Goal: Check status: Check status

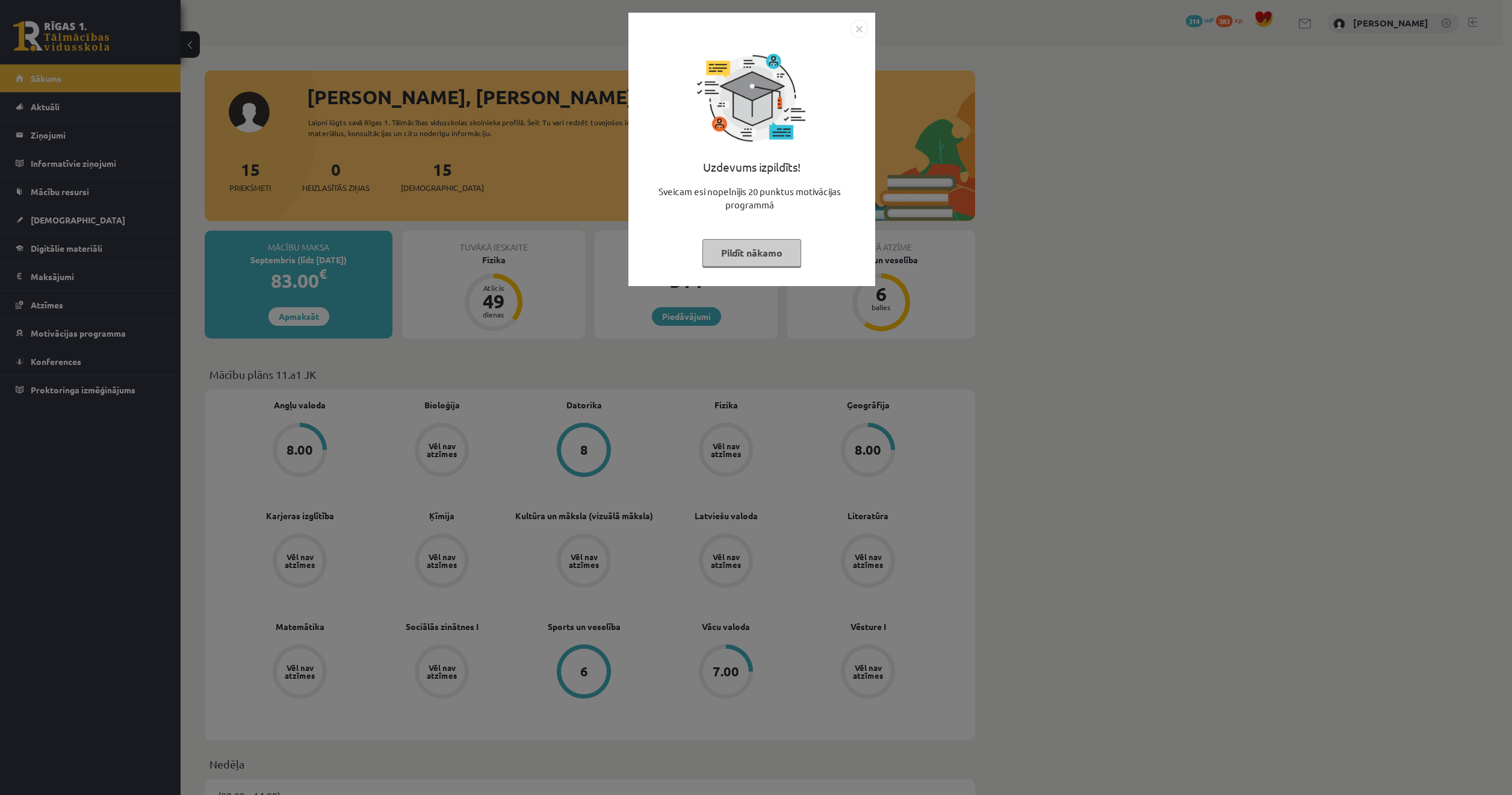
click at [722, 260] on button "Pildīt nākamo" at bounding box center [751, 253] width 99 height 28
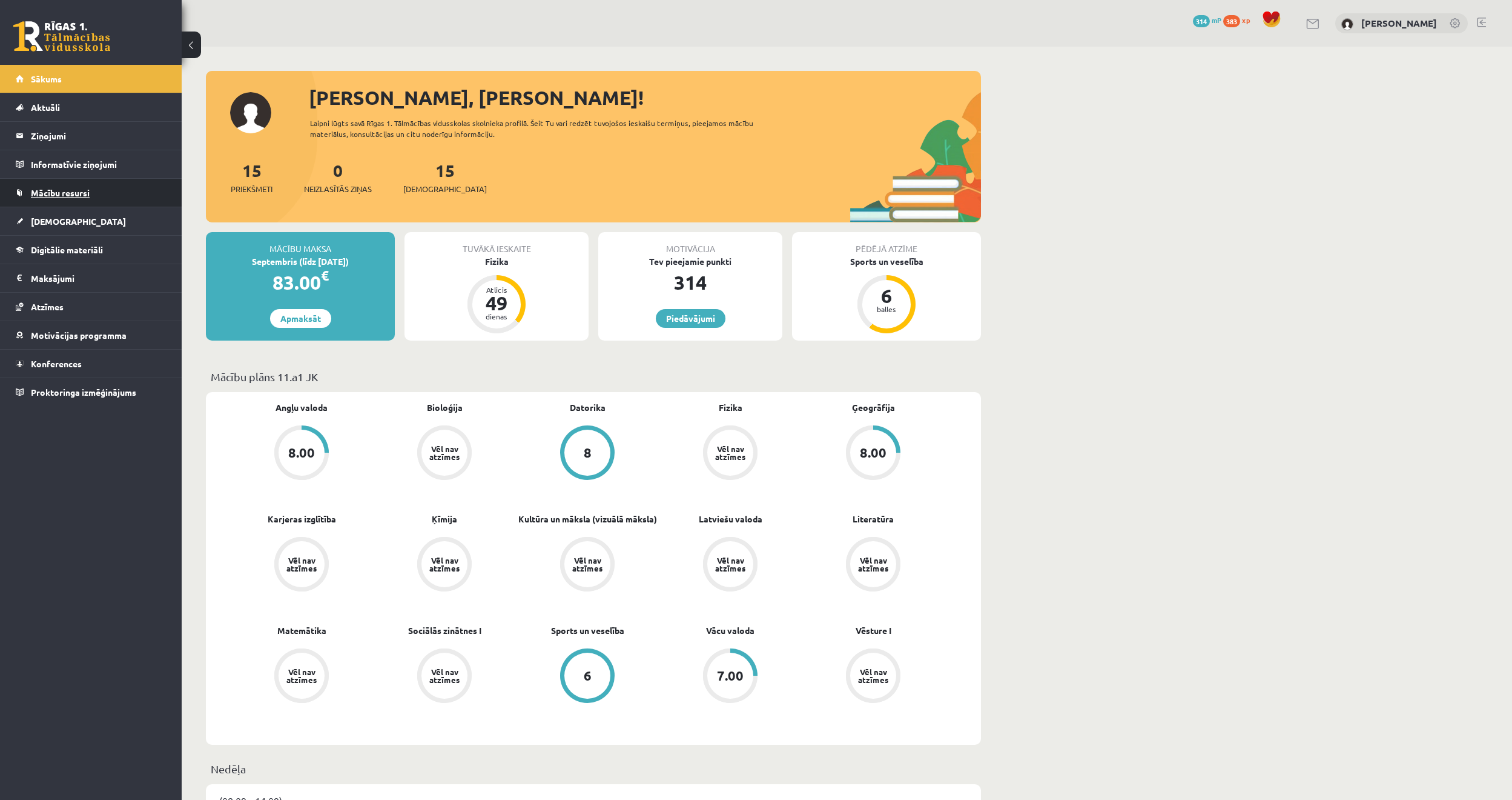
click at [86, 186] on link "Mācību resursi" at bounding box center [91, 193] width 150 height 28
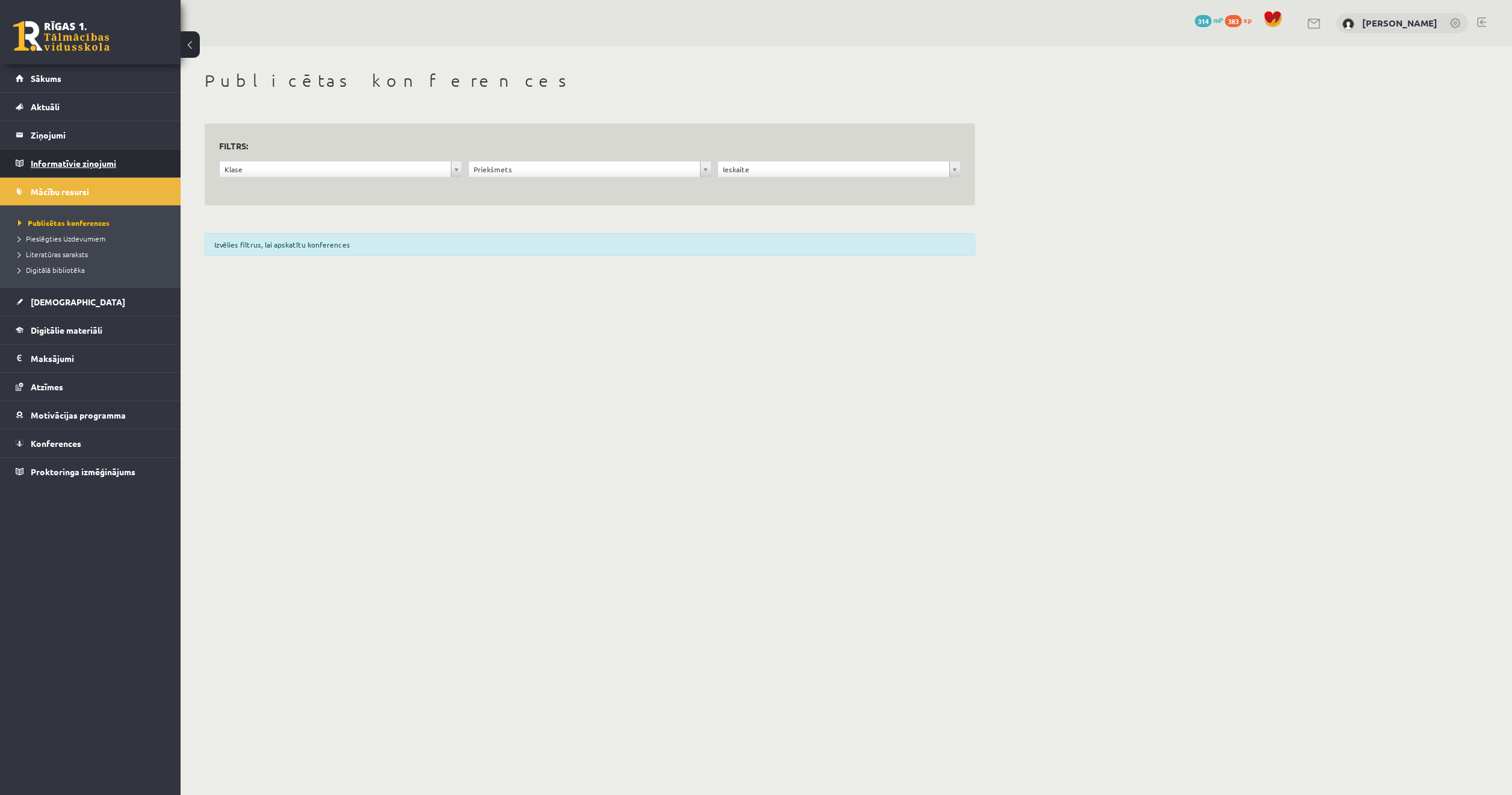
click at [133, 168] on legend "Informatīvie ziņojumi 0" at bounding box center [97, 164] width 135 height 28
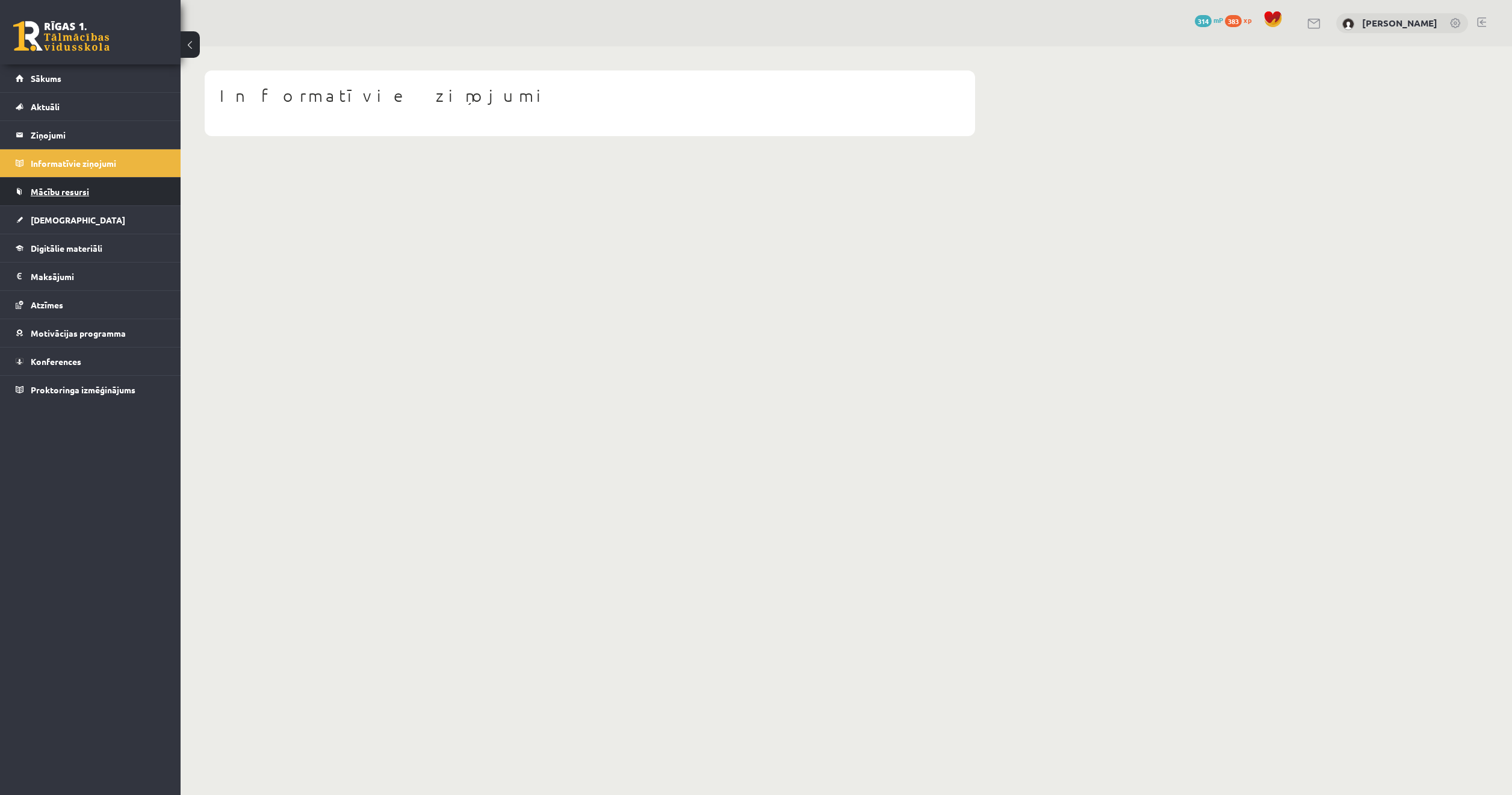
click at [107, 192] on link "Mācību resursi" at bounding box center [90, 192] width 150 height 28
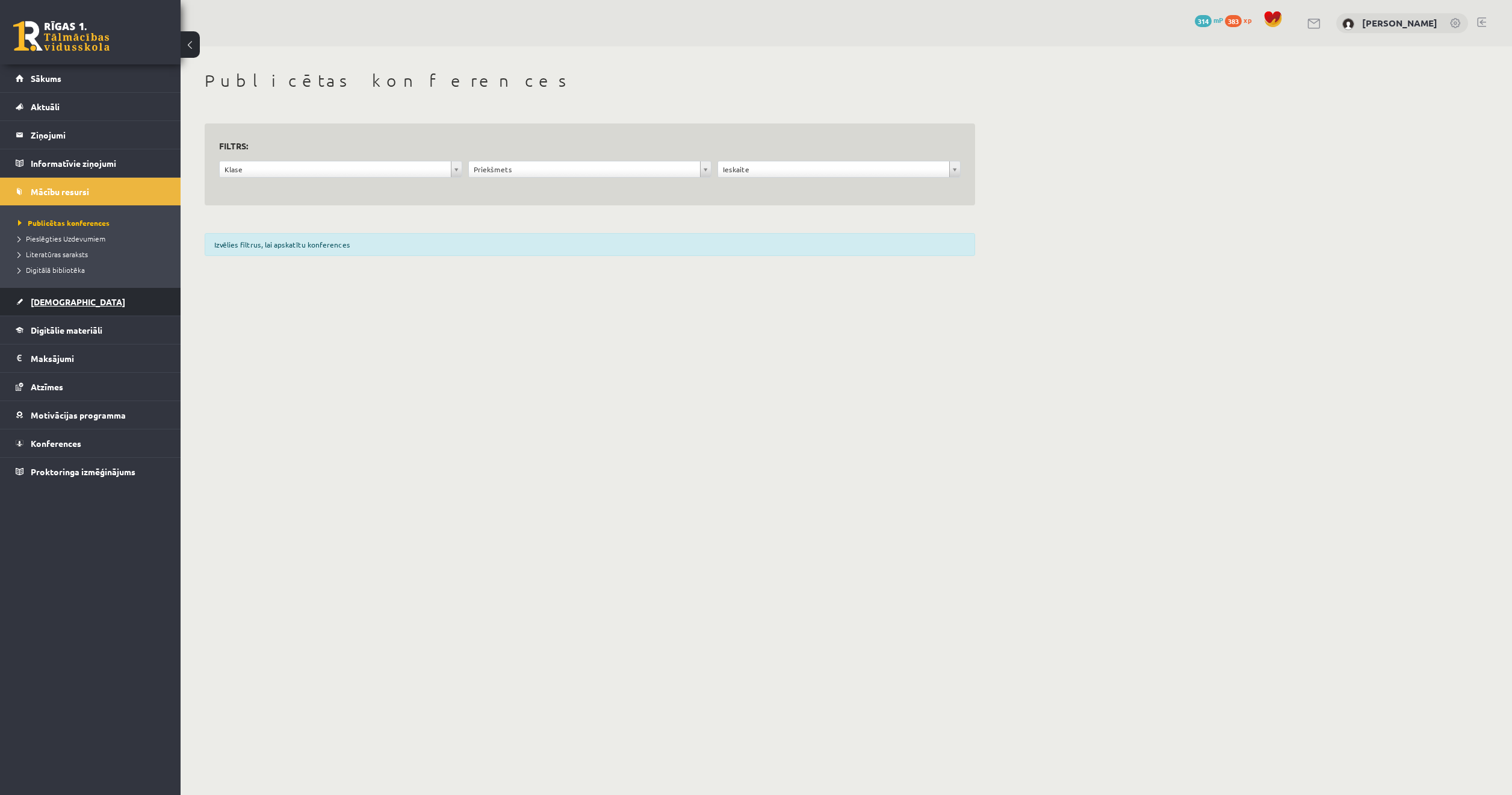
click at [86, 295] on link "[DEMOGRAPHIC_DATA]" at bounding box center [90, 302] width 150 height 28
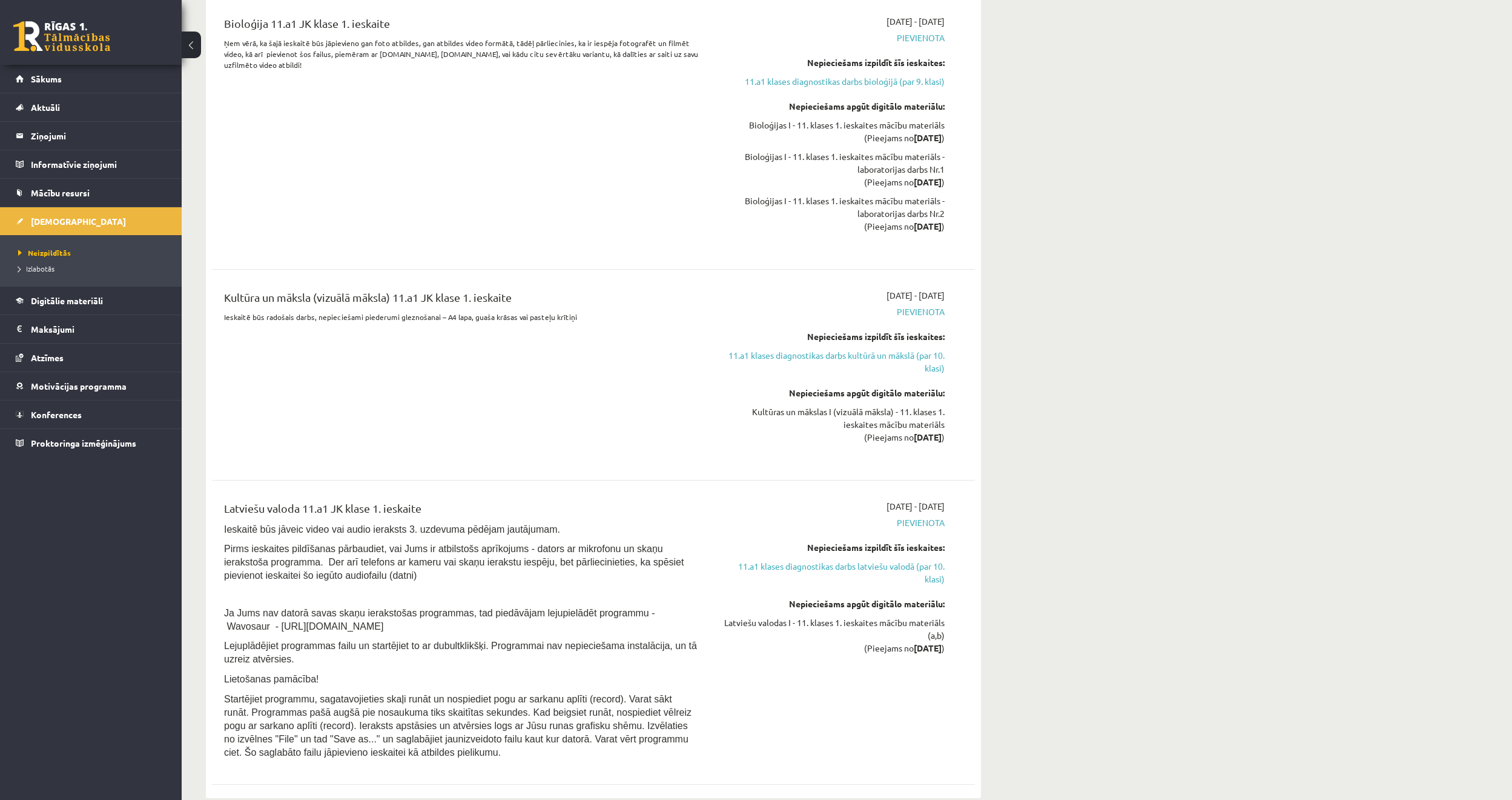
scroll to position [1333, 0]
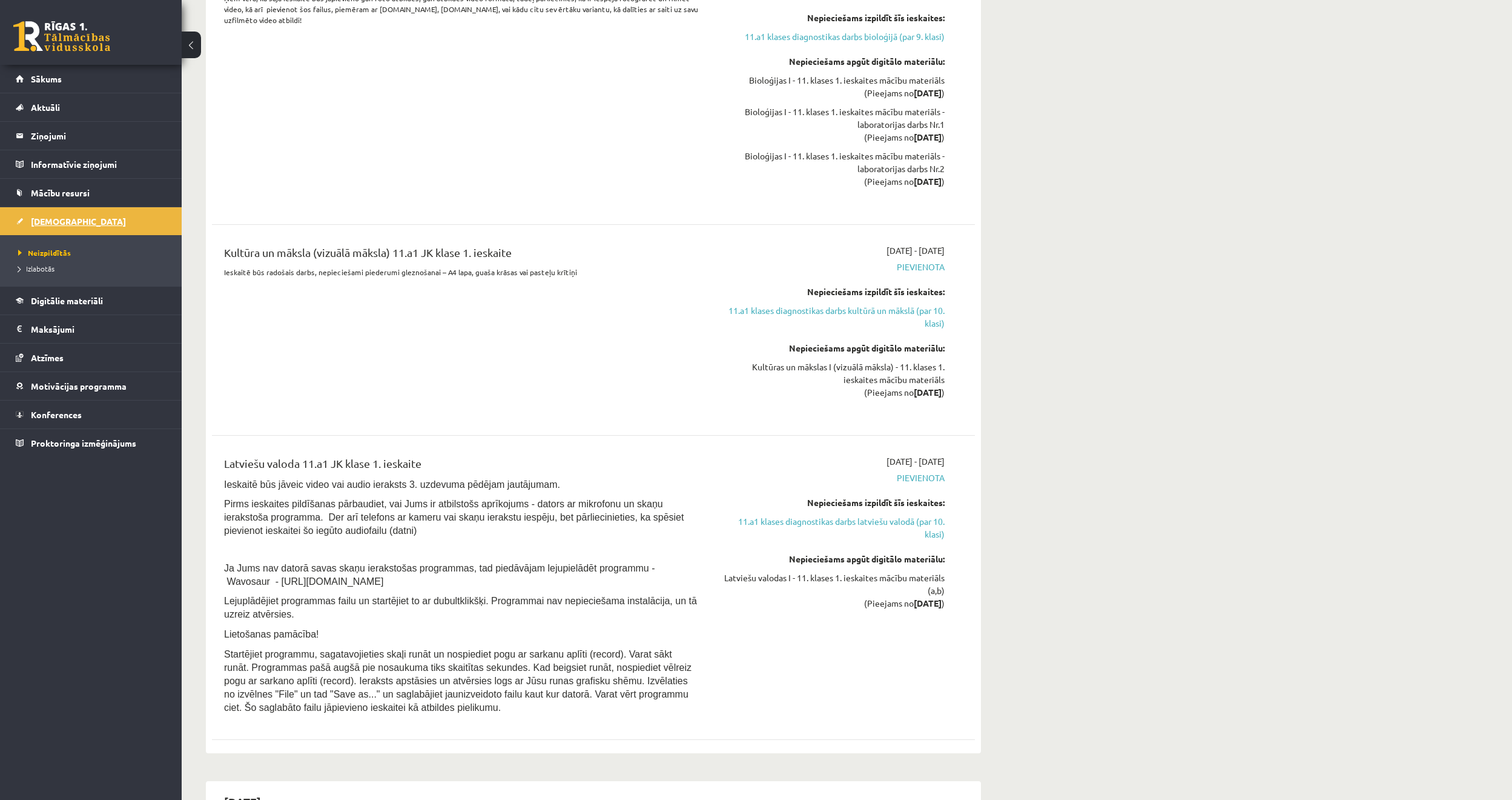
click at [107, 226] on link "[DEMOGRAPHIC_DATA]" at bounding box center [91, 221] width 150 height 28
click at [61, 275] on li "Izlabotās" at bounding box center [93, 268] width 151 height 16
click at [60, 271] on link "Izlabotās" at bounding box center [93, 268] width 151 height 11
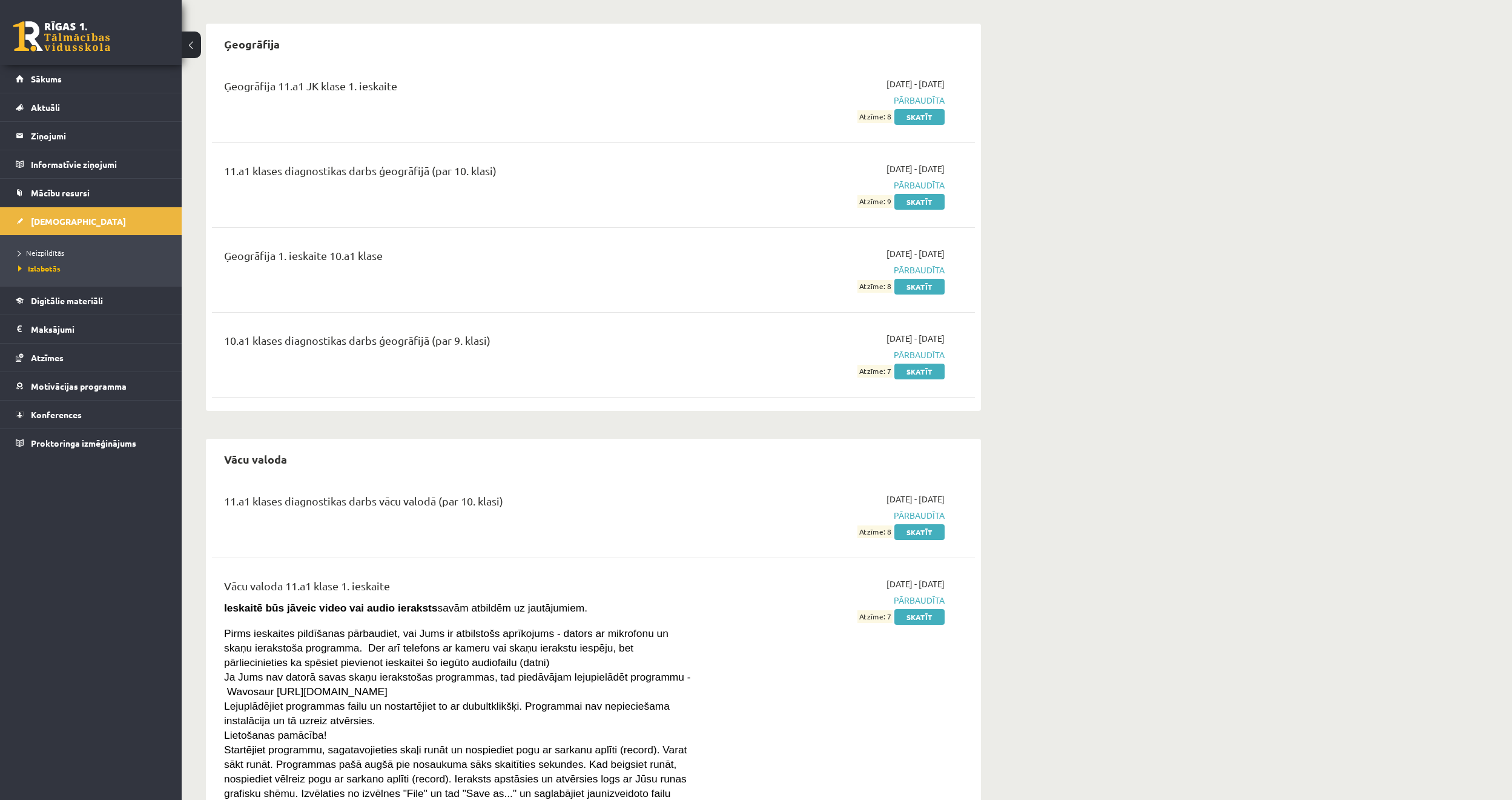
scroll to position [353, 0]
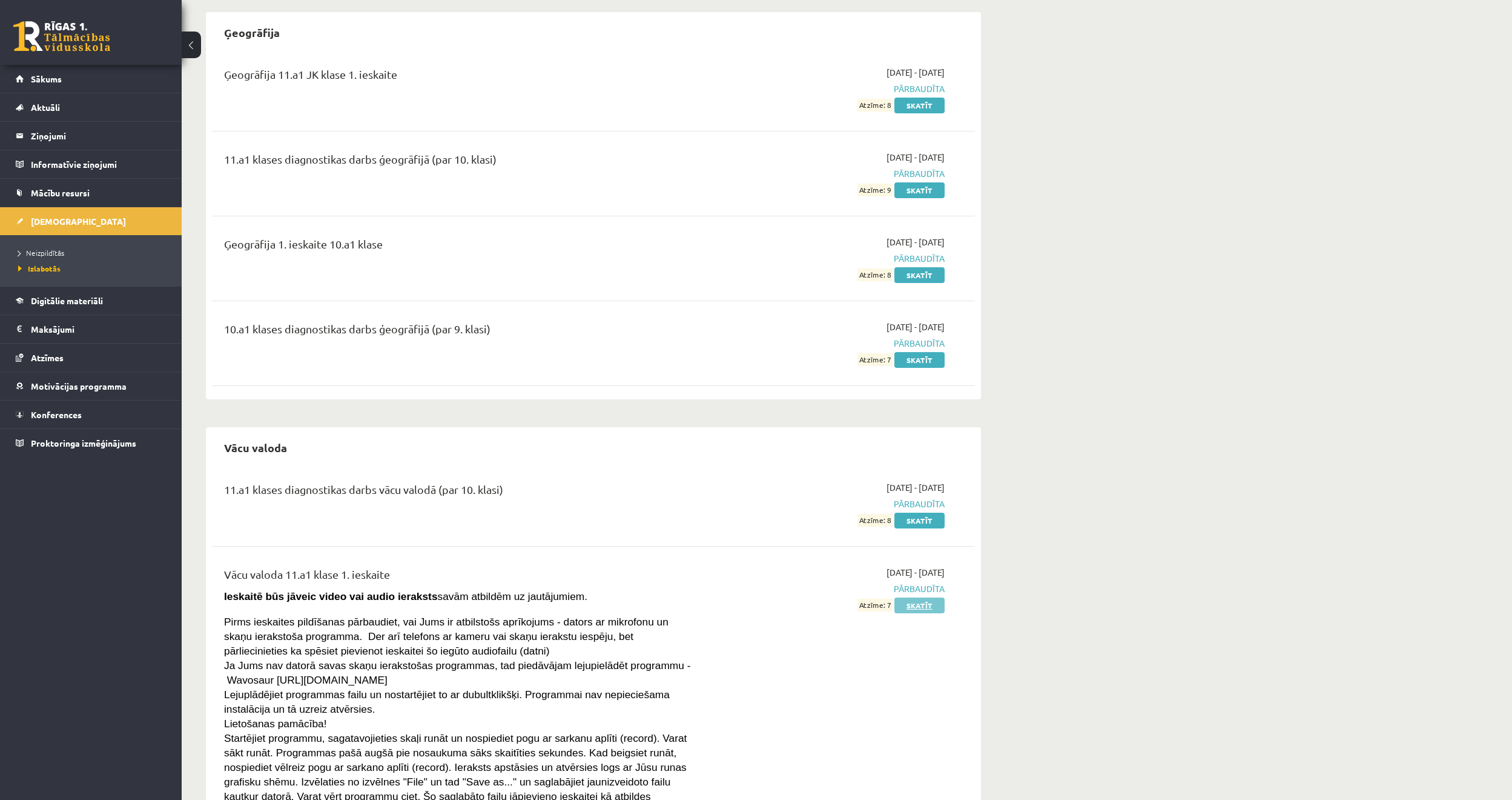
click at [940, 605] on link "Skatīt" at bounding box center [919, 605] width 50 height 16
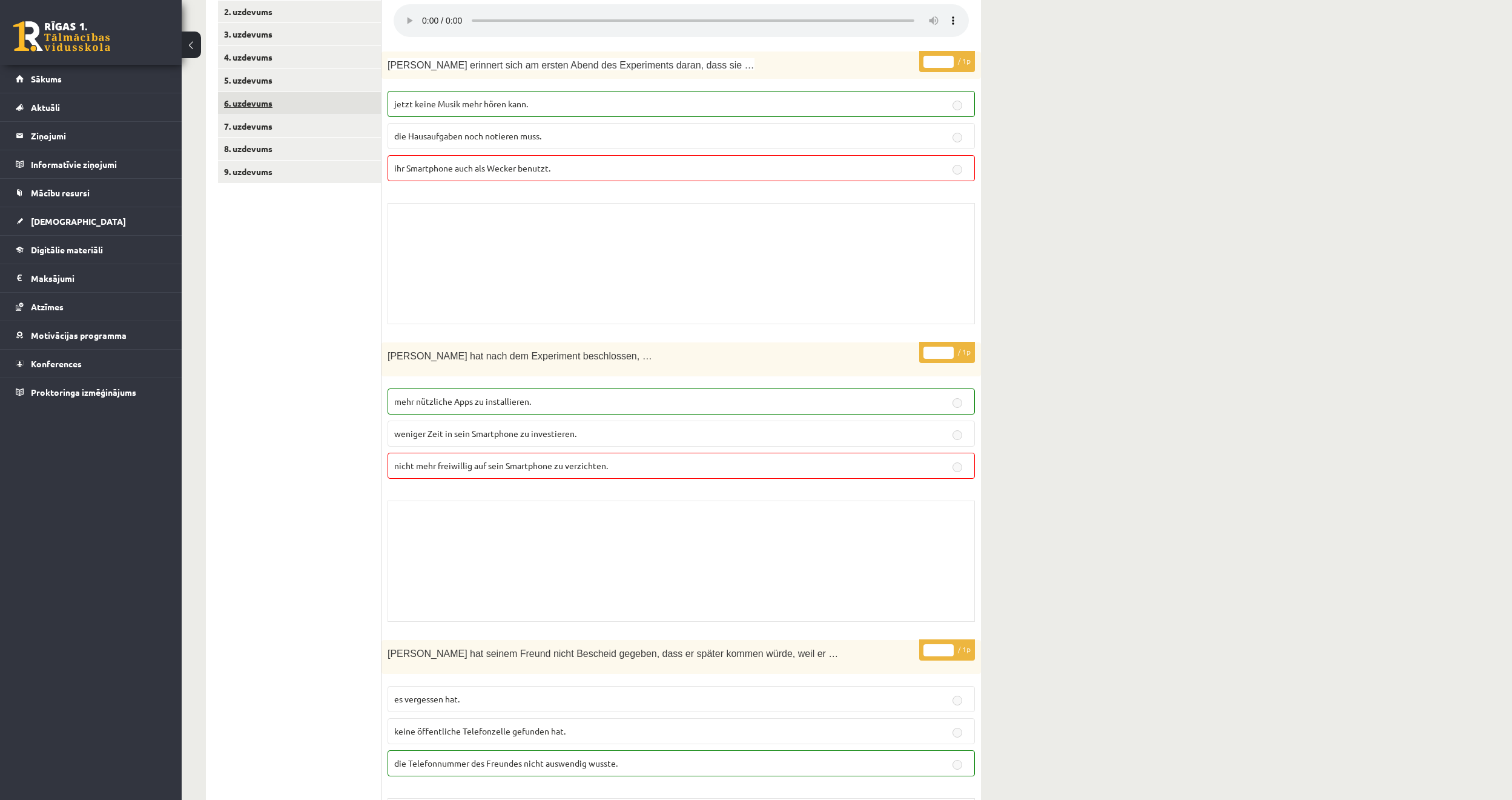
scroll to position [124, 0]
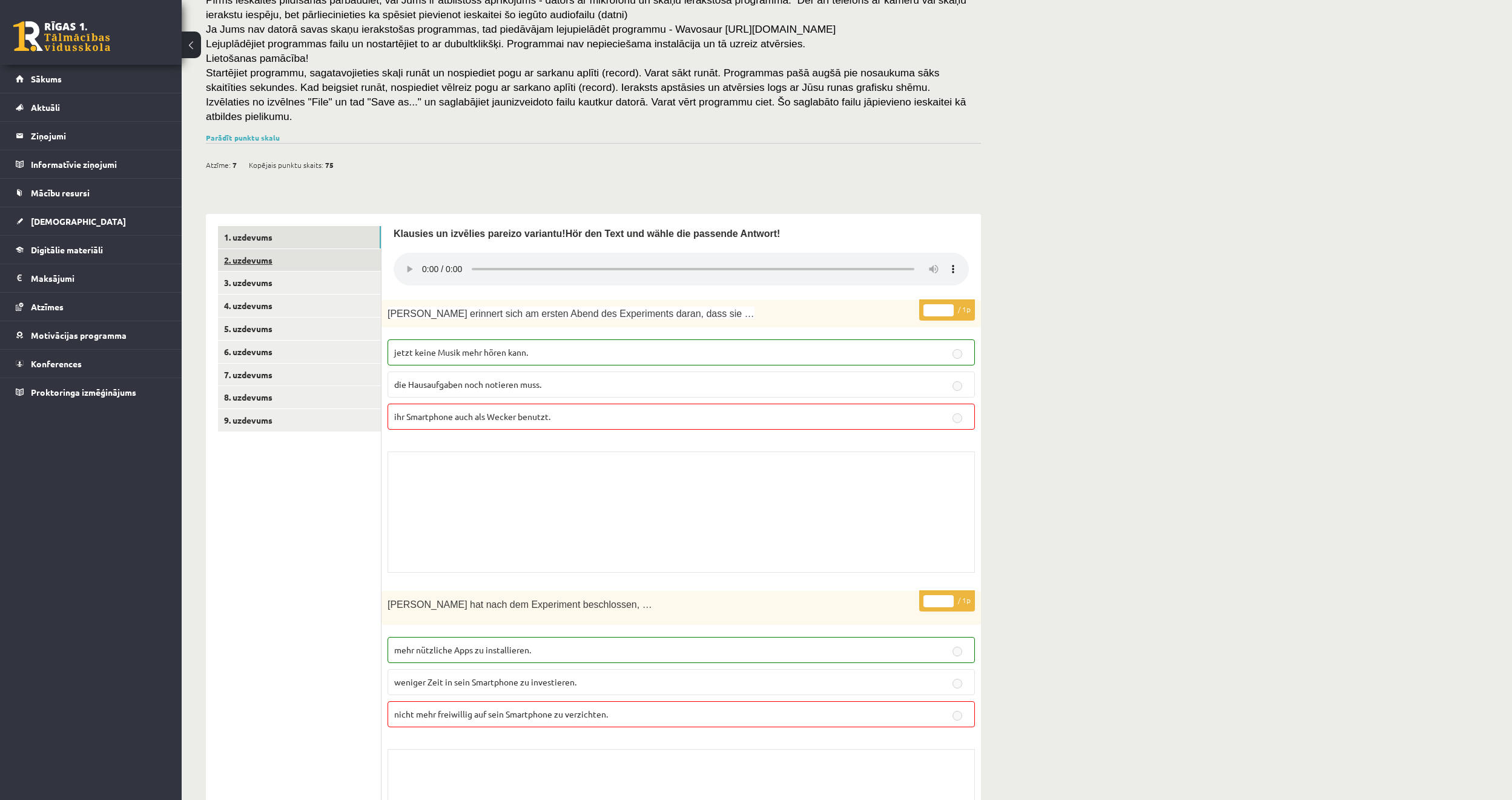
click at [326, 249] on link "2. uzdevums" at bounding box center [299, 260] width 163 height 23
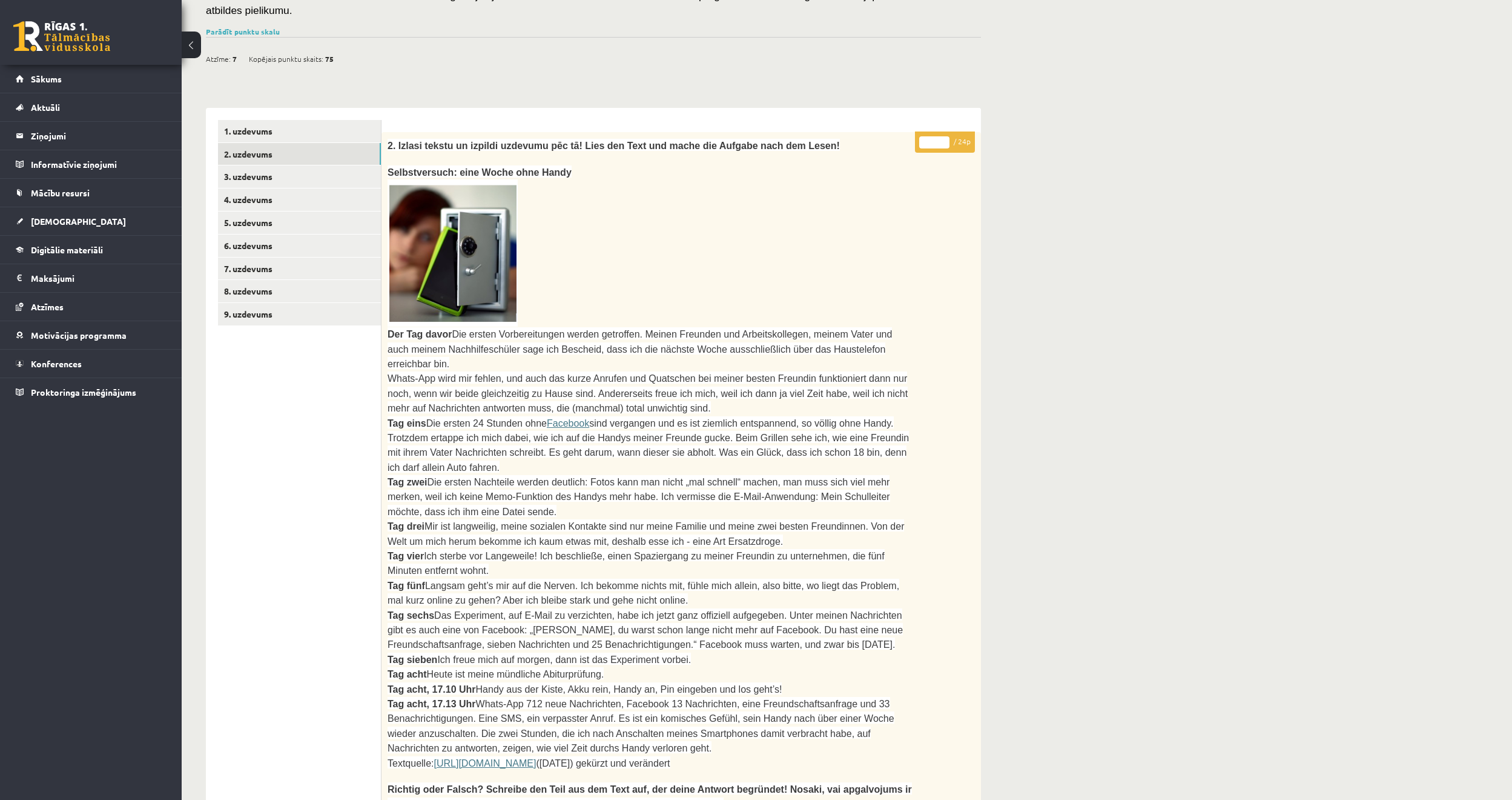
scroll to position [230, 0]
click at [326, 166] on link "3. uzdevums" at bounding box center [299, 177] width 163 height 23
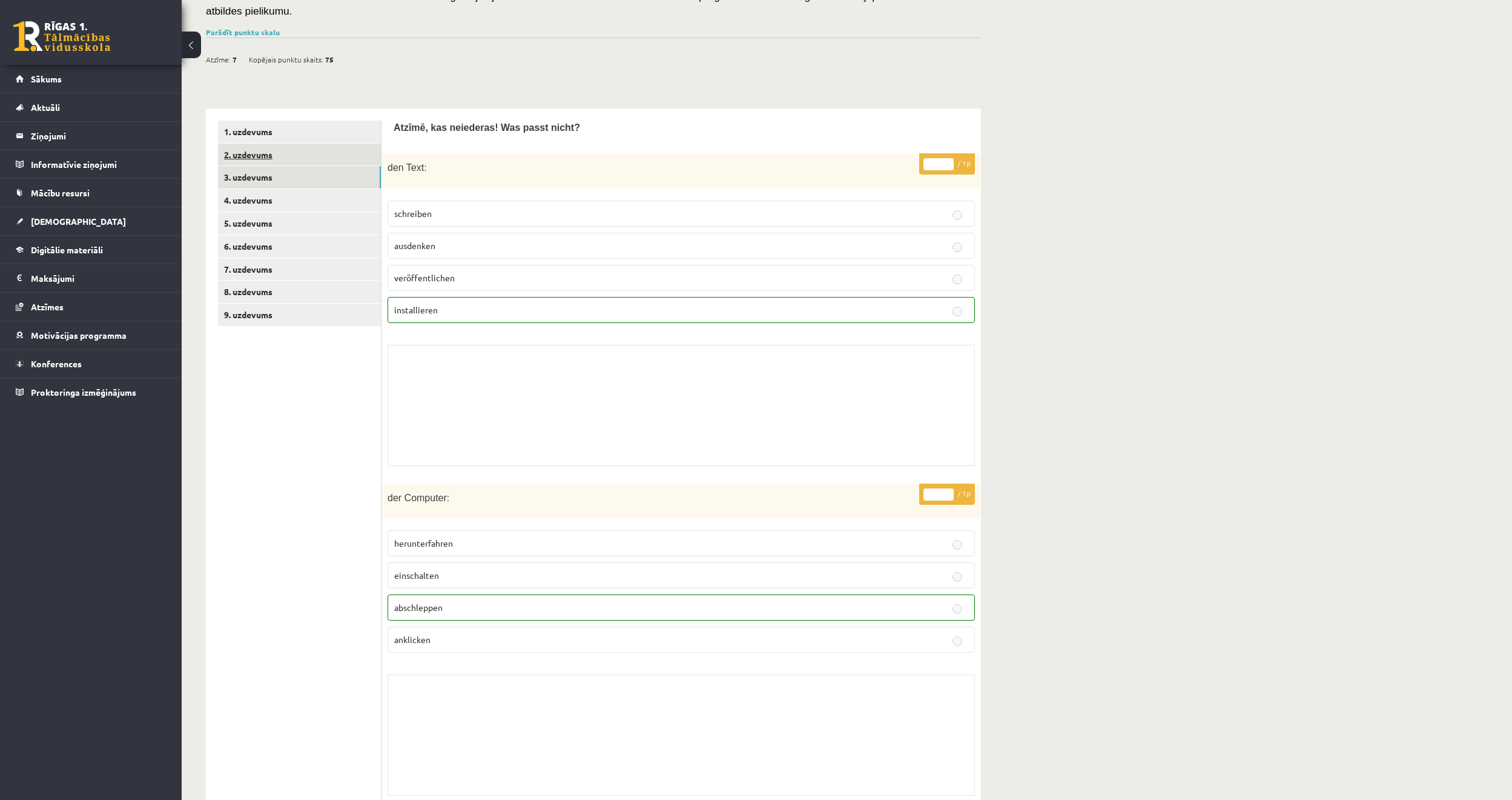
click at [313, 144] on link "2. uzdevums" at bounding box center [299, 155] width 163 height 23
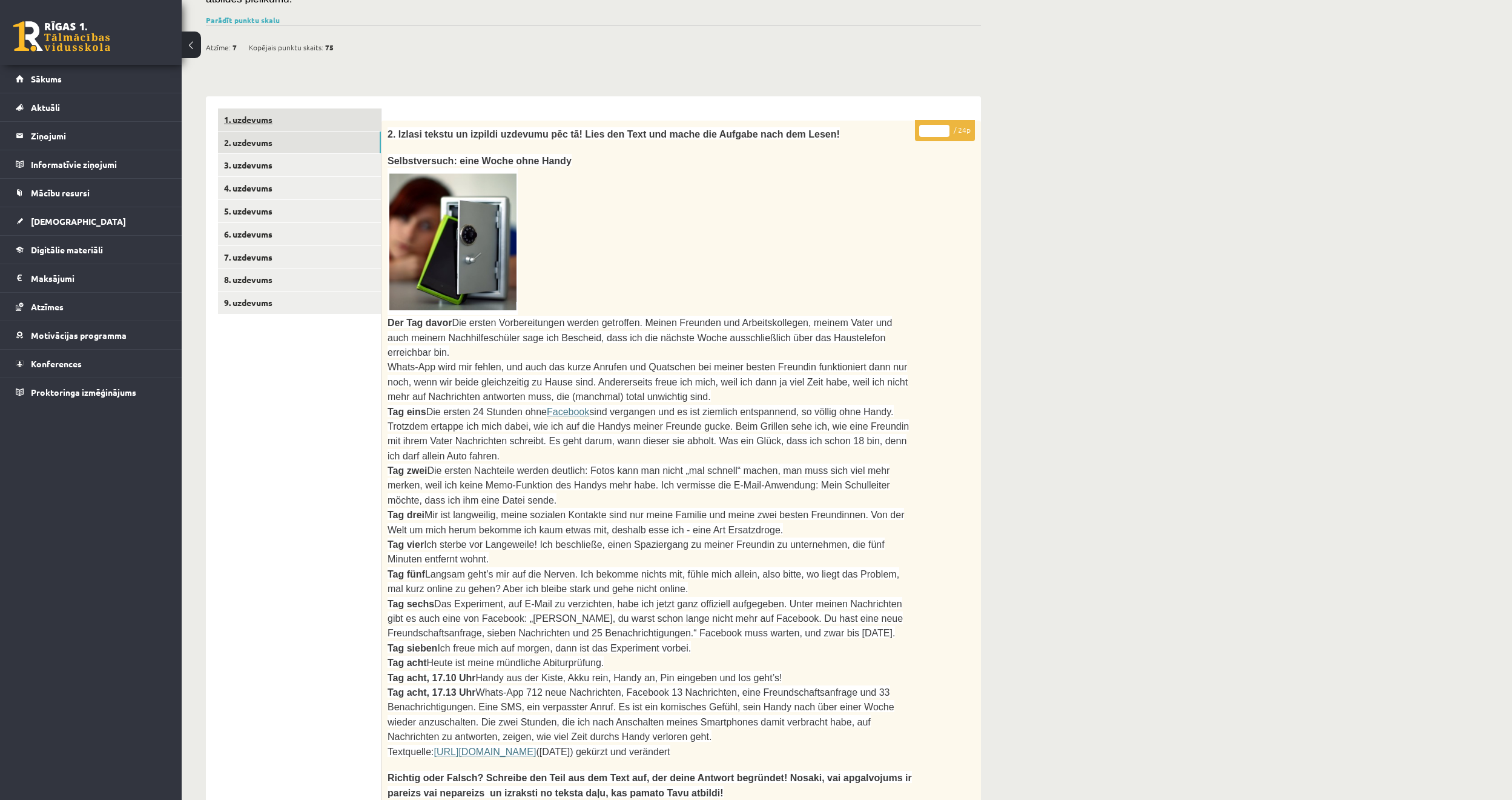
scroll to position [0, 0]
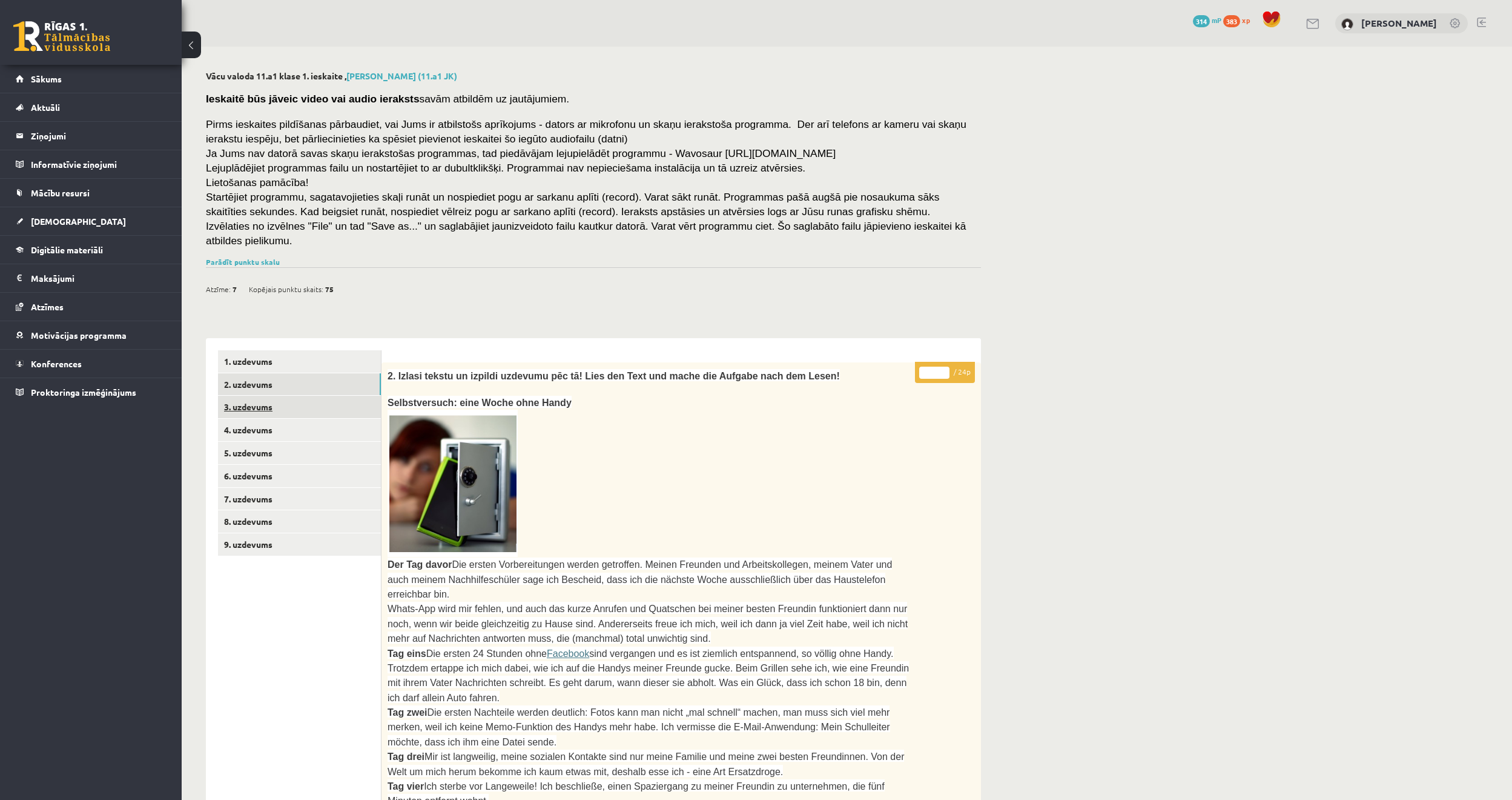
click at [302, 402] on link "3. uzdevums" at bounding box center [299, 406] width 163 height 23
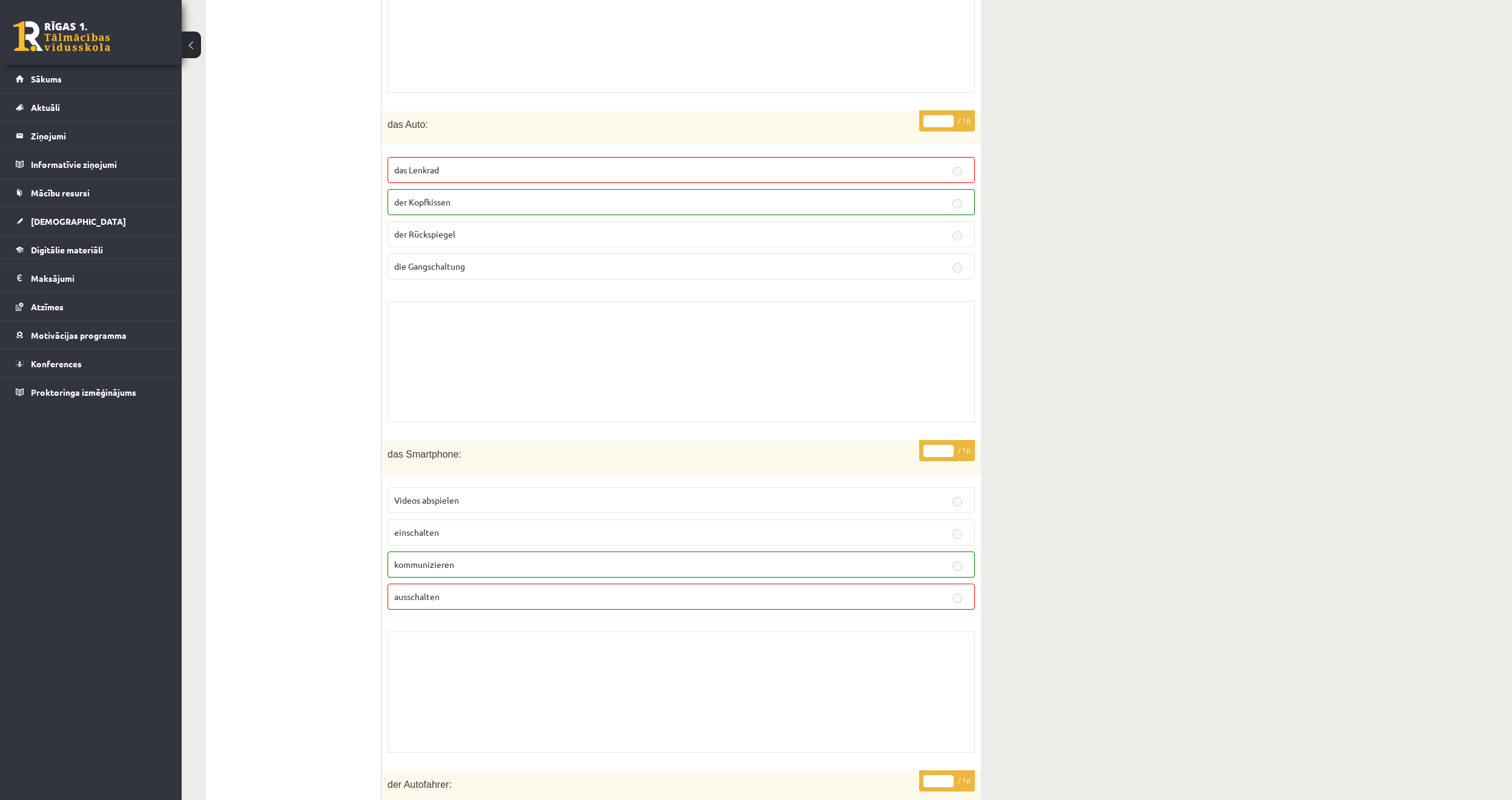
scroll to position [909, 0]
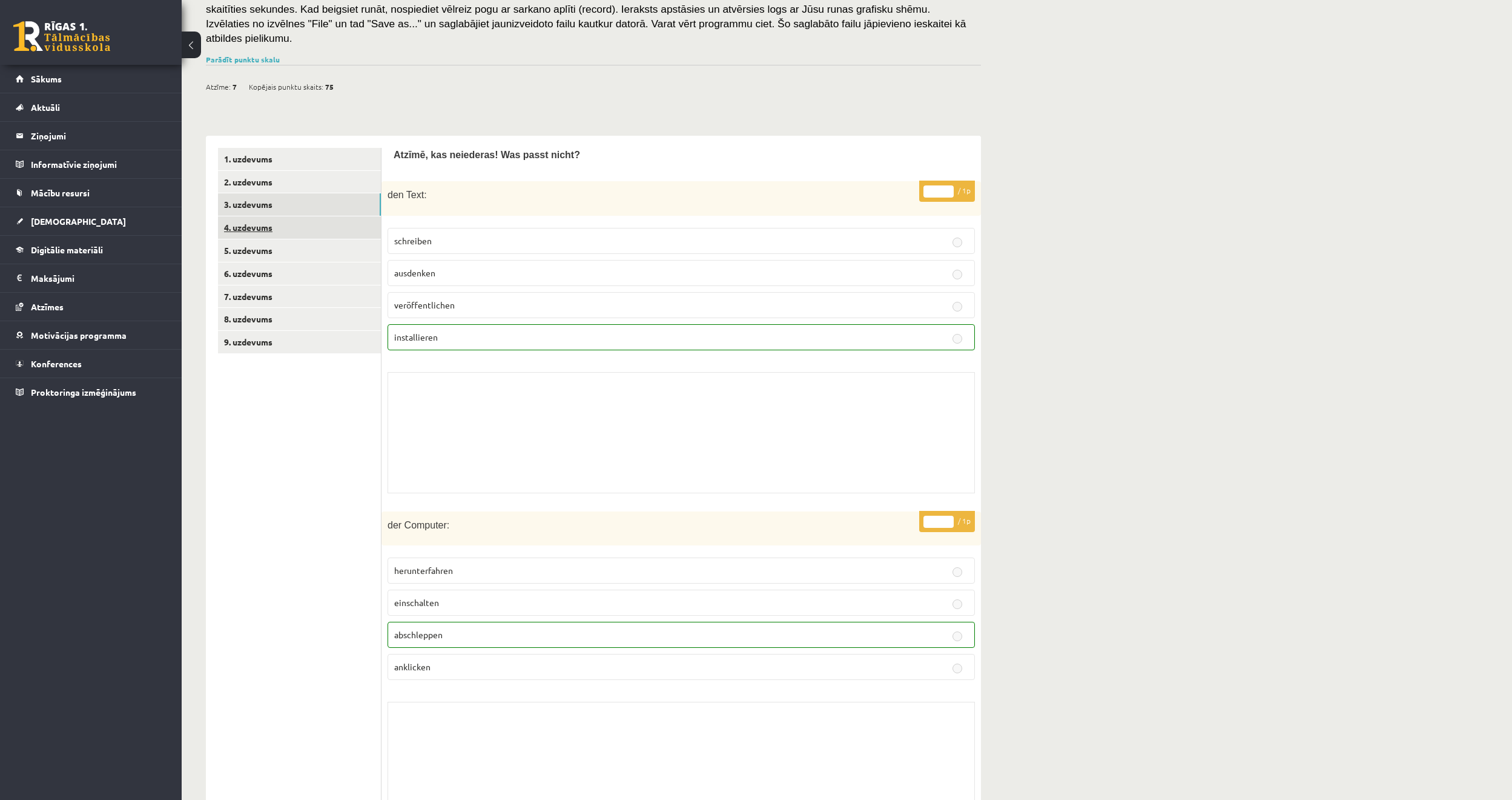
click at [297, 216] on link "4. uzdevums" at bounding box center [299, 227] width 163 height 23
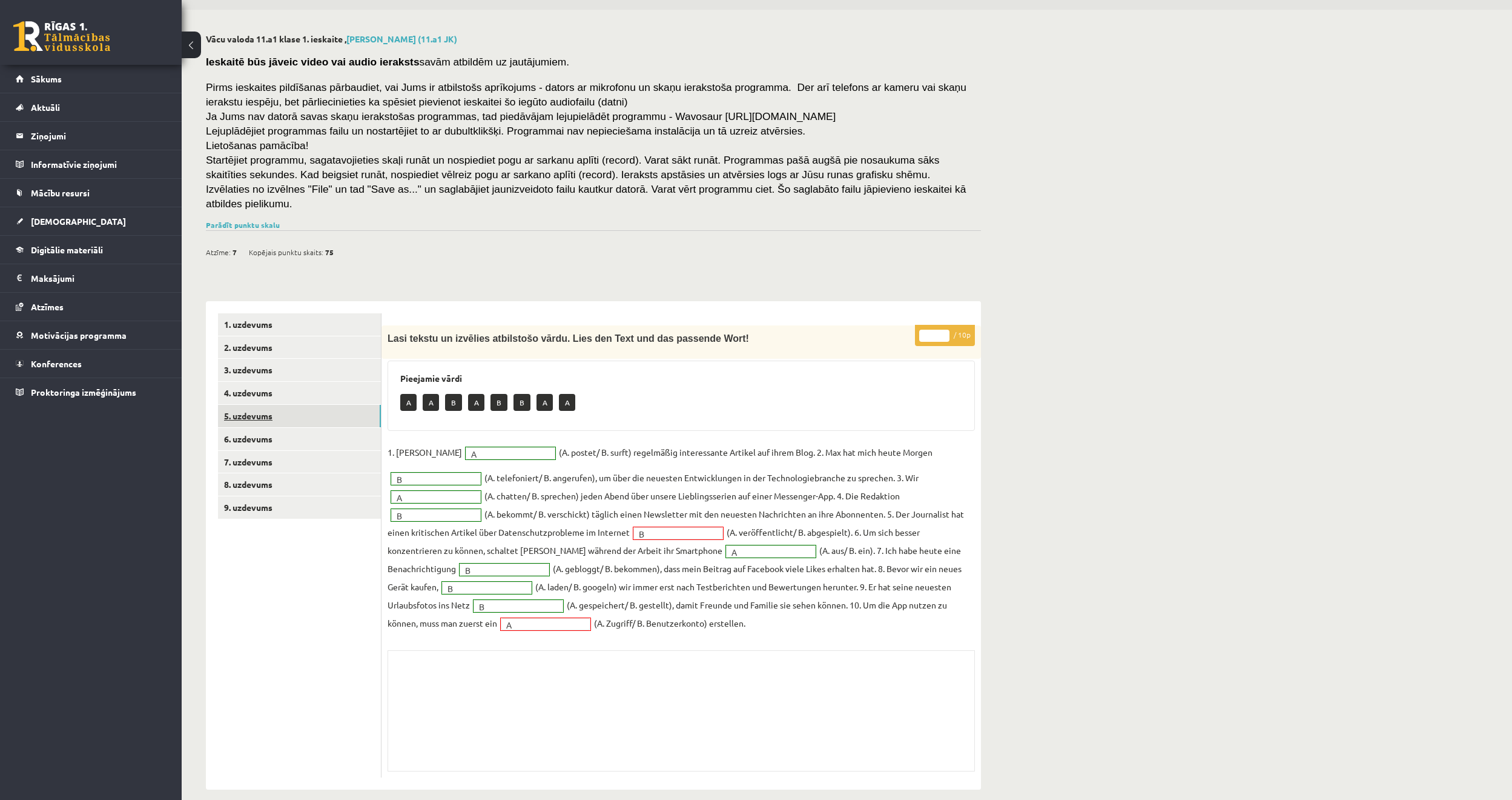
click at [300, 405] on link "5. uzdevums" at bounding box center [299, 416] width 163 height 23
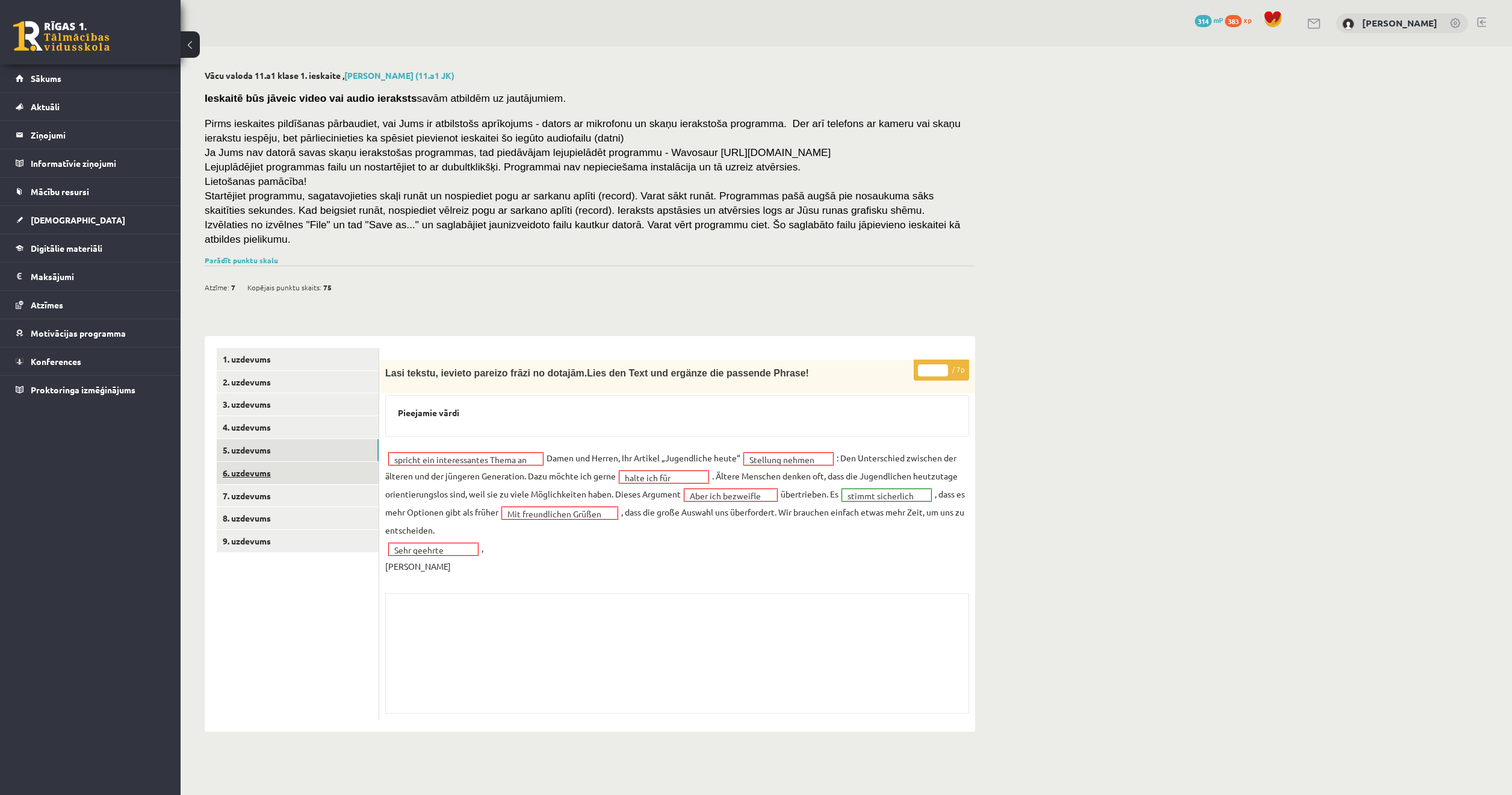
click at [274, 467] on link "6. uzdevums" at bounding box center [298, 472] width 162 height 23
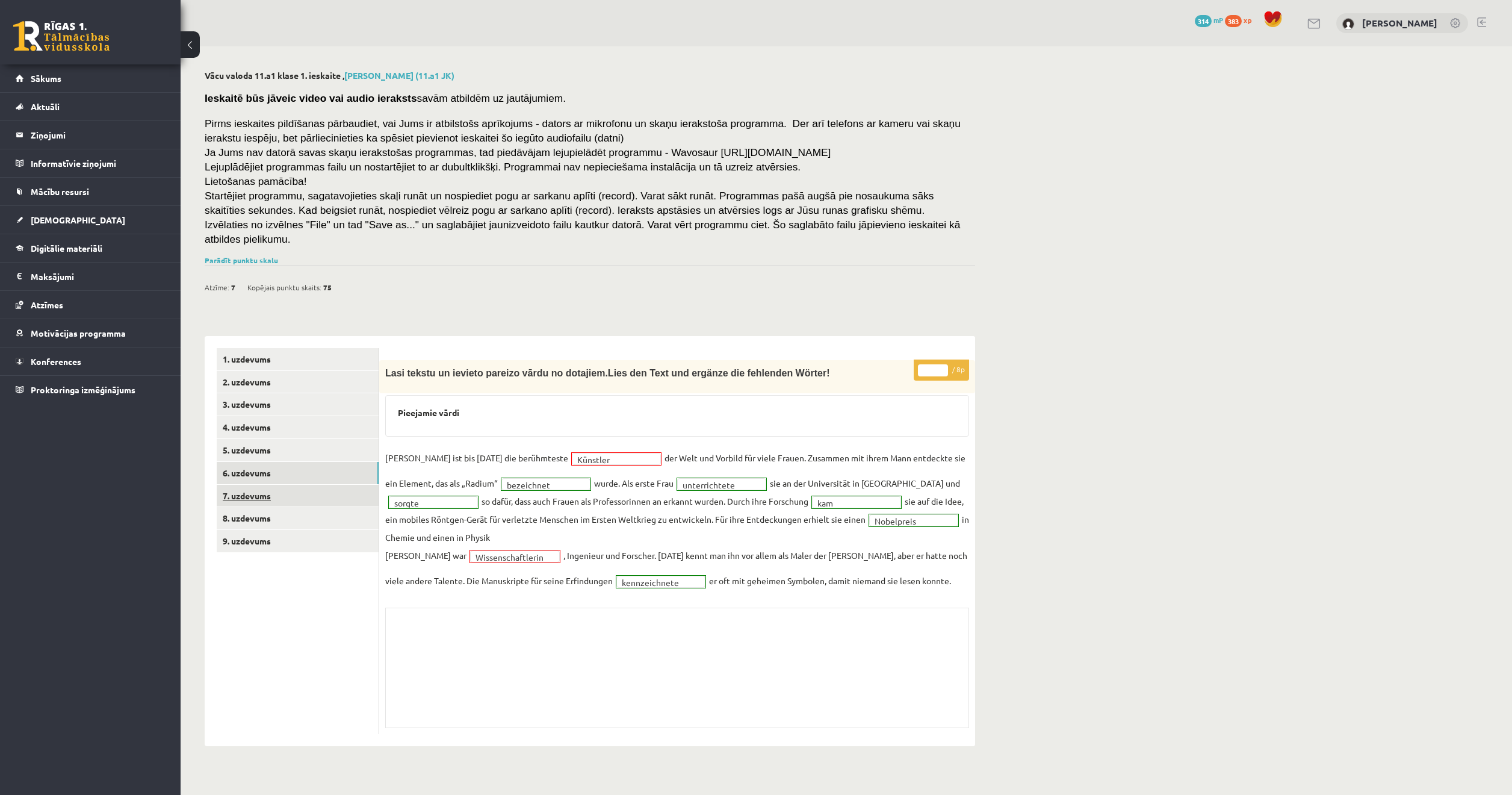
click at [263, 485] on link "7. uzdevums" at bounding box center [298, 496] width 162 height 23
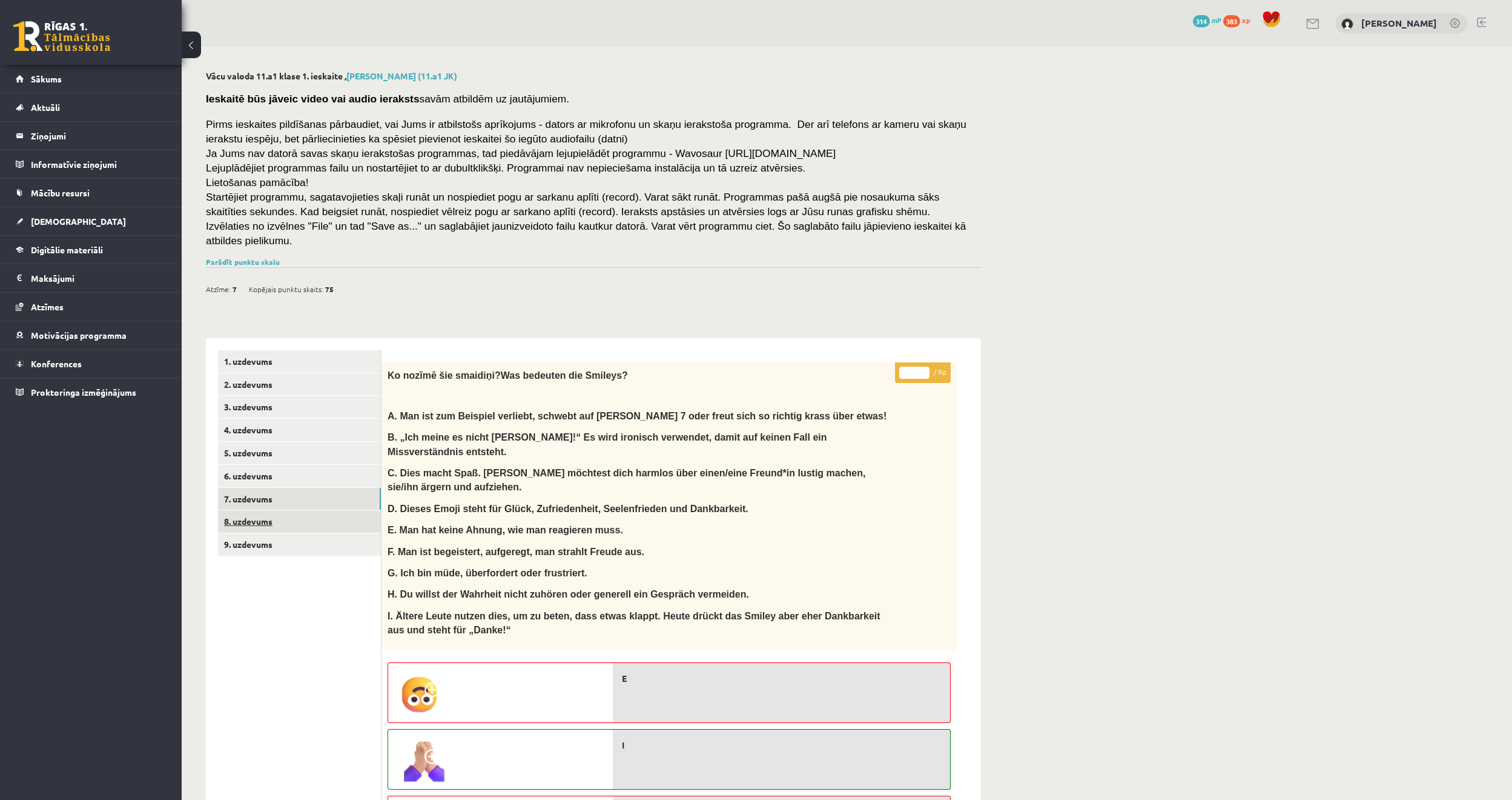
click at [277, 510] on link "8. uzdevums" at bounding box center [299, 521] width 163 height 23
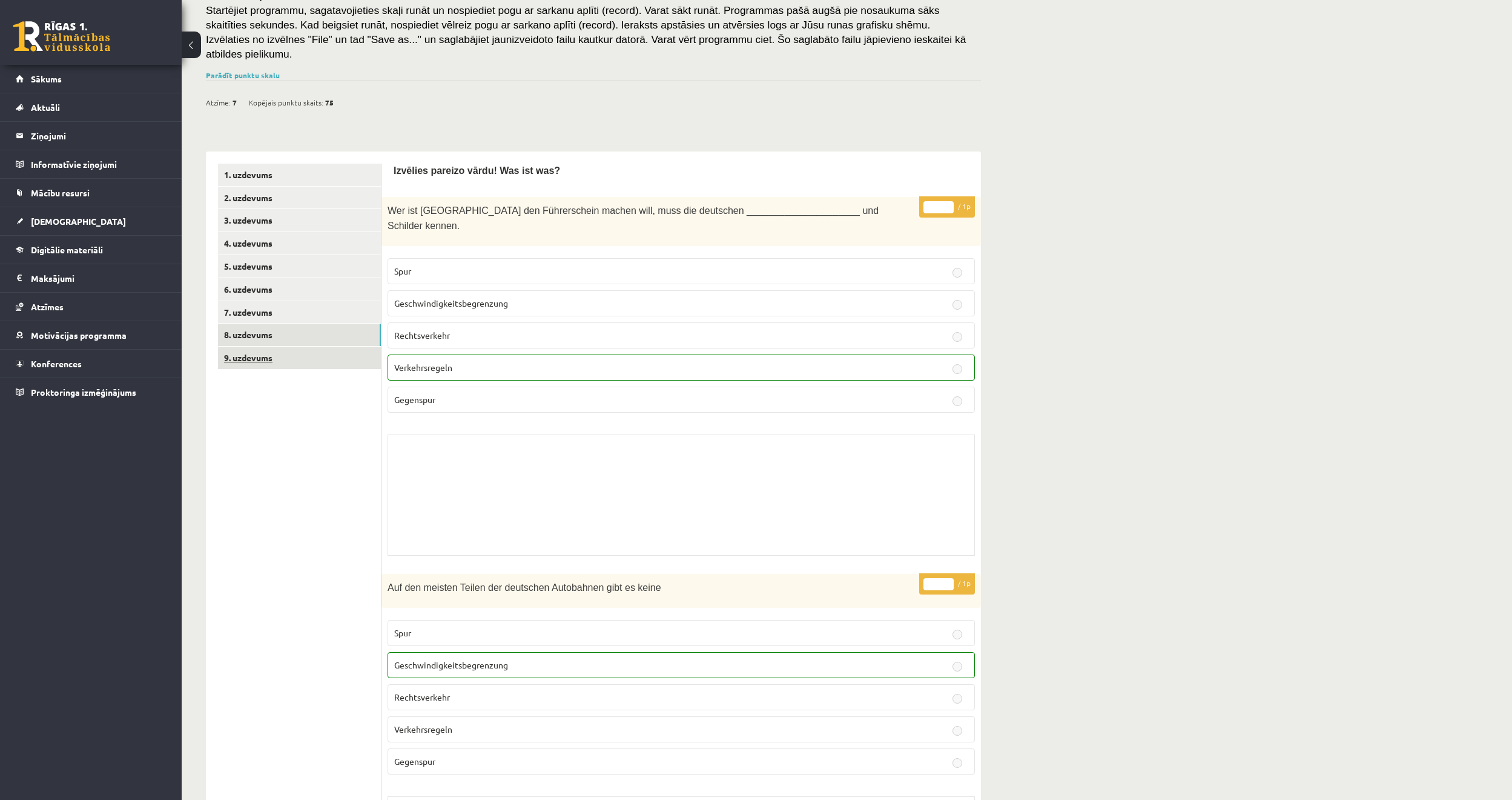
click at [278, 347] on link "9. uzdevums" at bounding box center [299, 358] width 163 height 23
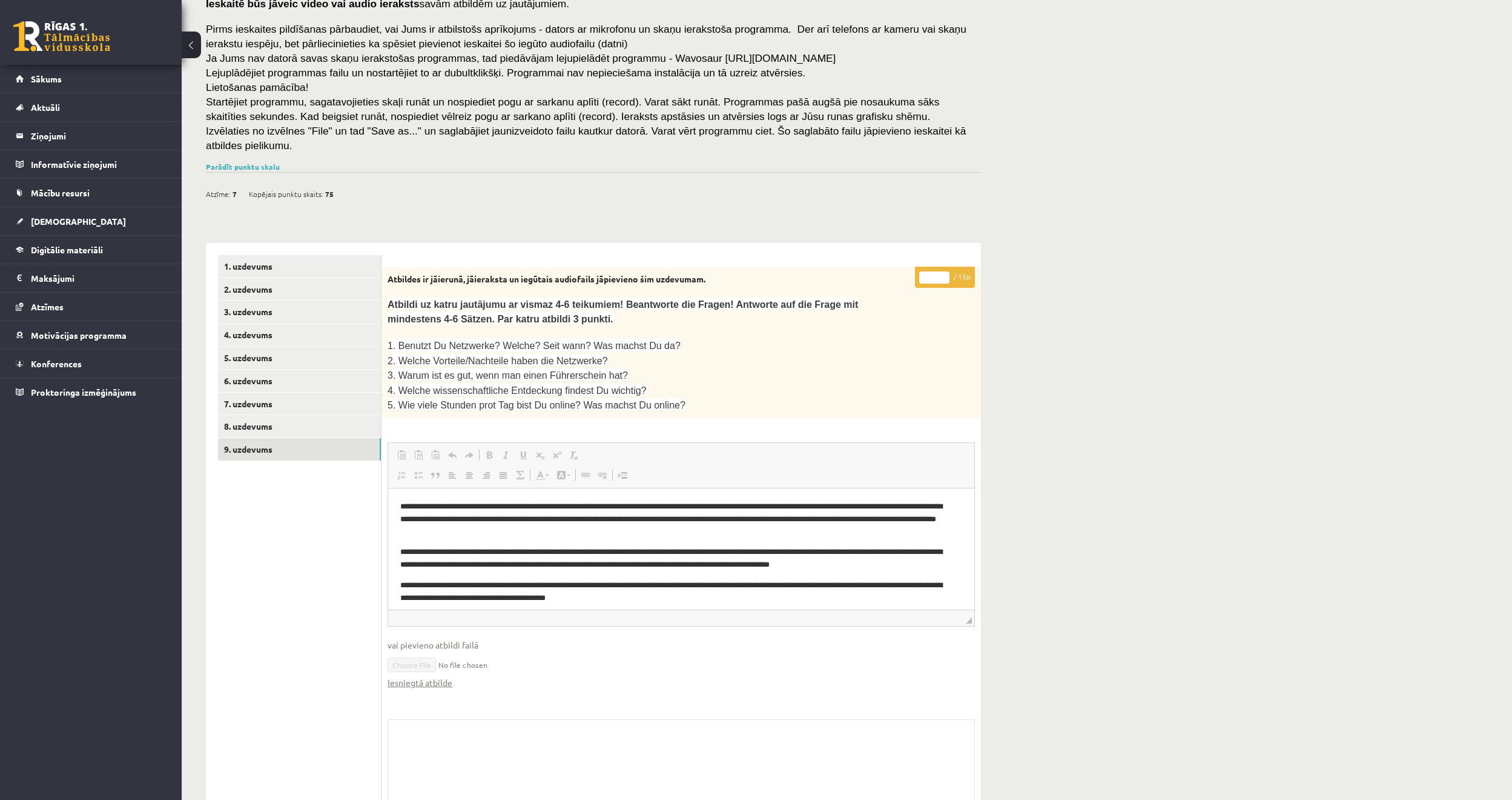
scroll to position [100, 0]
